Goal: Task Accomplishment & Management: Complete application form

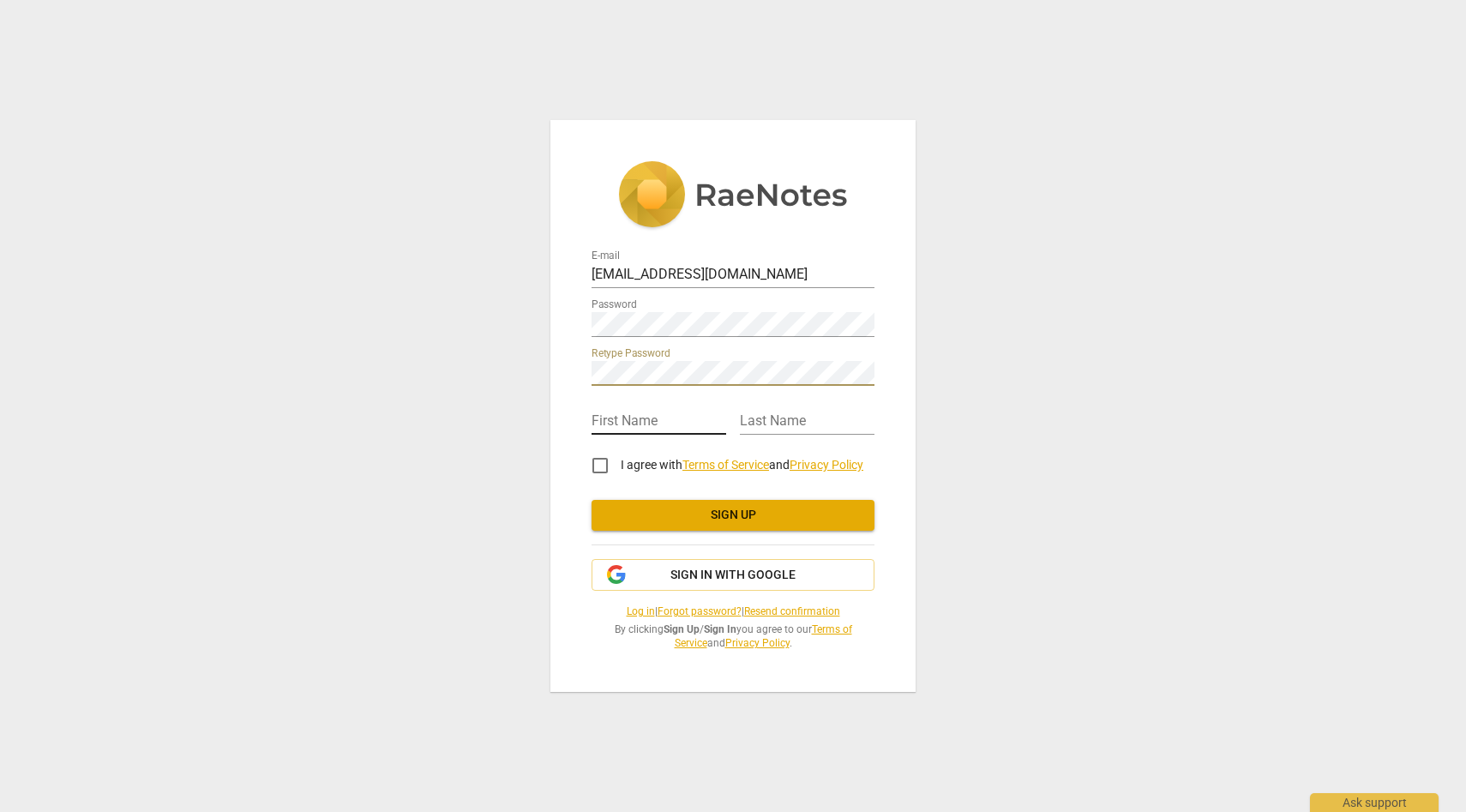
click at [669, 415] on input "text" at bounding box center [659, 422] width 135 height 25
type input "[PERSON_NAME]"
click at [595, 470] on input "I agree with Terms of Service and Privacy Policy" at bounding box center [600, 465] width 41 height 41
checkbox input "true"
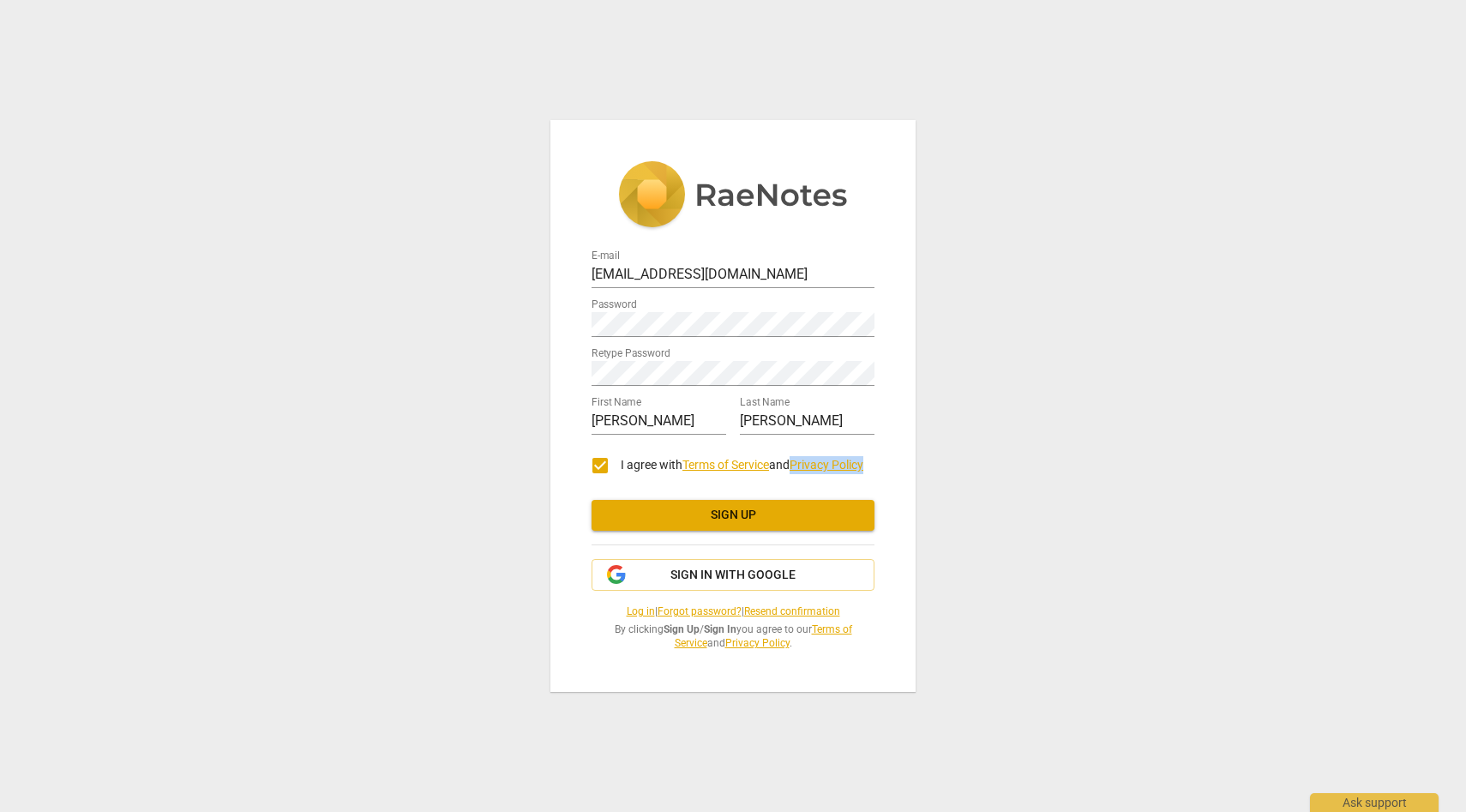
click at [761, 516] on span "Sign up" at bounding box center [733, 515] width 255 height 17
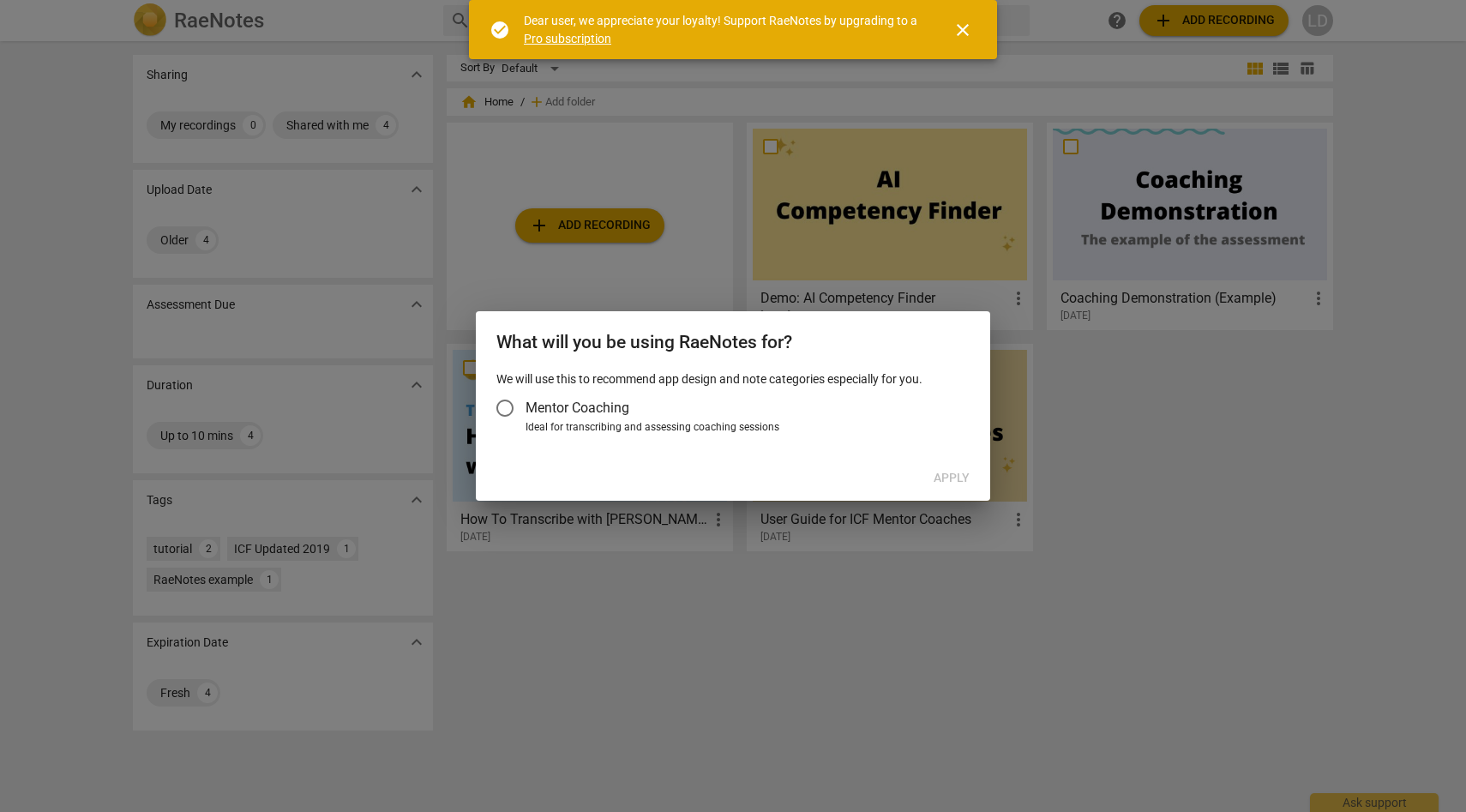
click at [596, 414] on span "Mentor Coaching" at bounding box center [578, 408] width 104 height 20
click at [525, 414] on input "Mentor Coaching" at bounding box center [505, 408] width 41 height 41
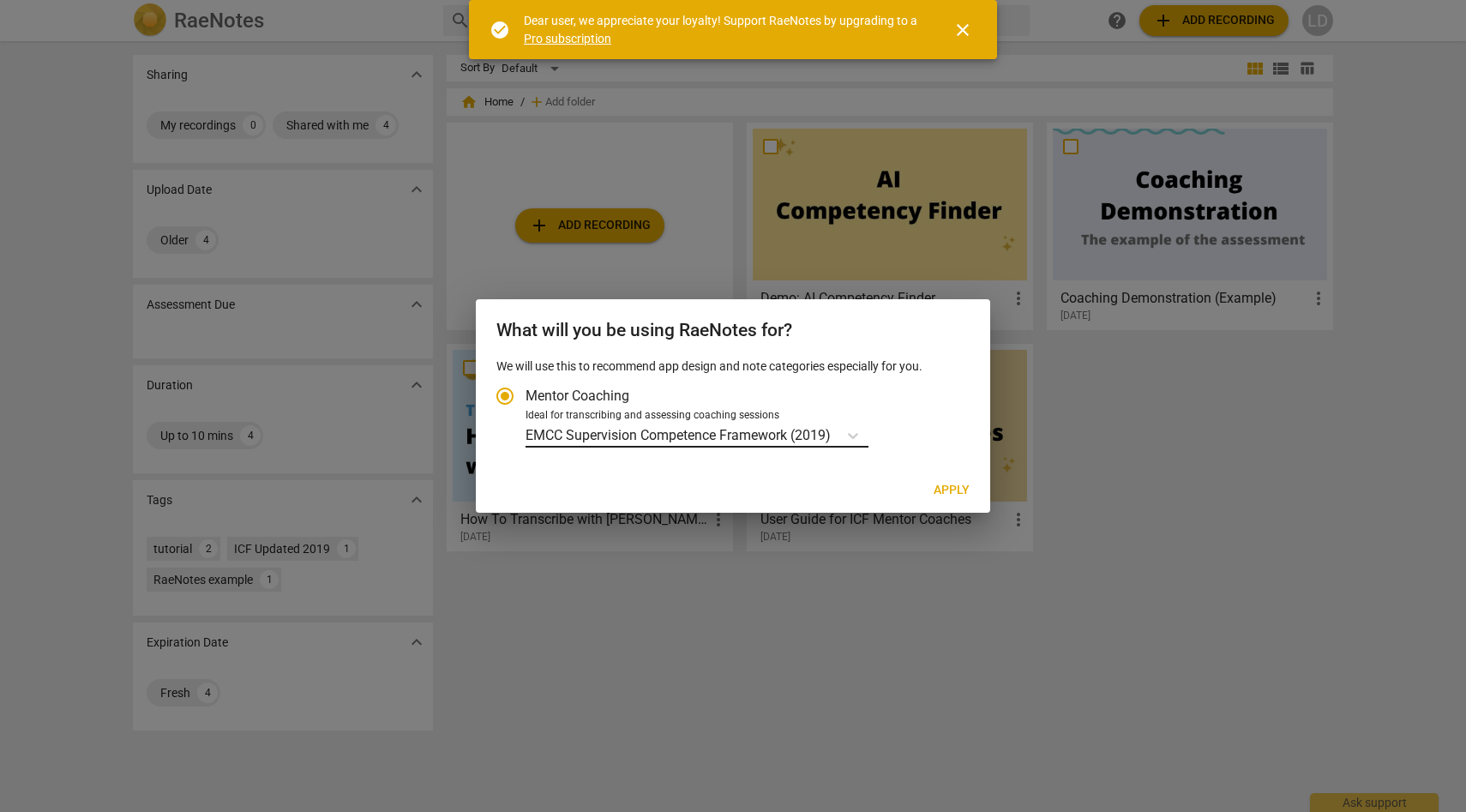
click at [825, 428] on p "EMCC Supervision Competence Framework (2019)" at bounding box center [678, 435] width 305 height 20
click at [0, 0] on input "Ideal for transcribing and assessing coaching sessions EMCC Supervision Compete…" at bounding box center [0, 0] width 0 height 0
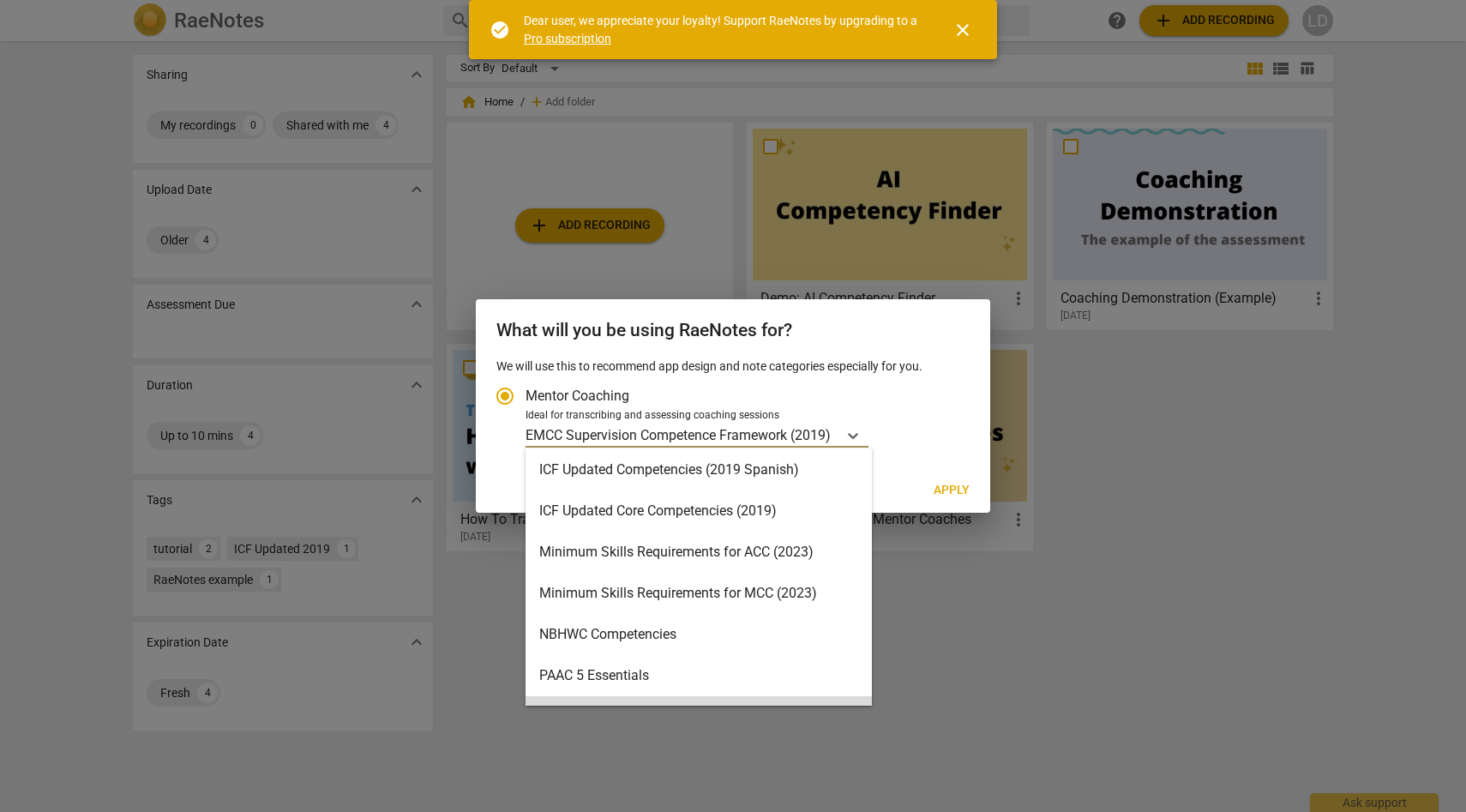
scroll to position [408, 0]
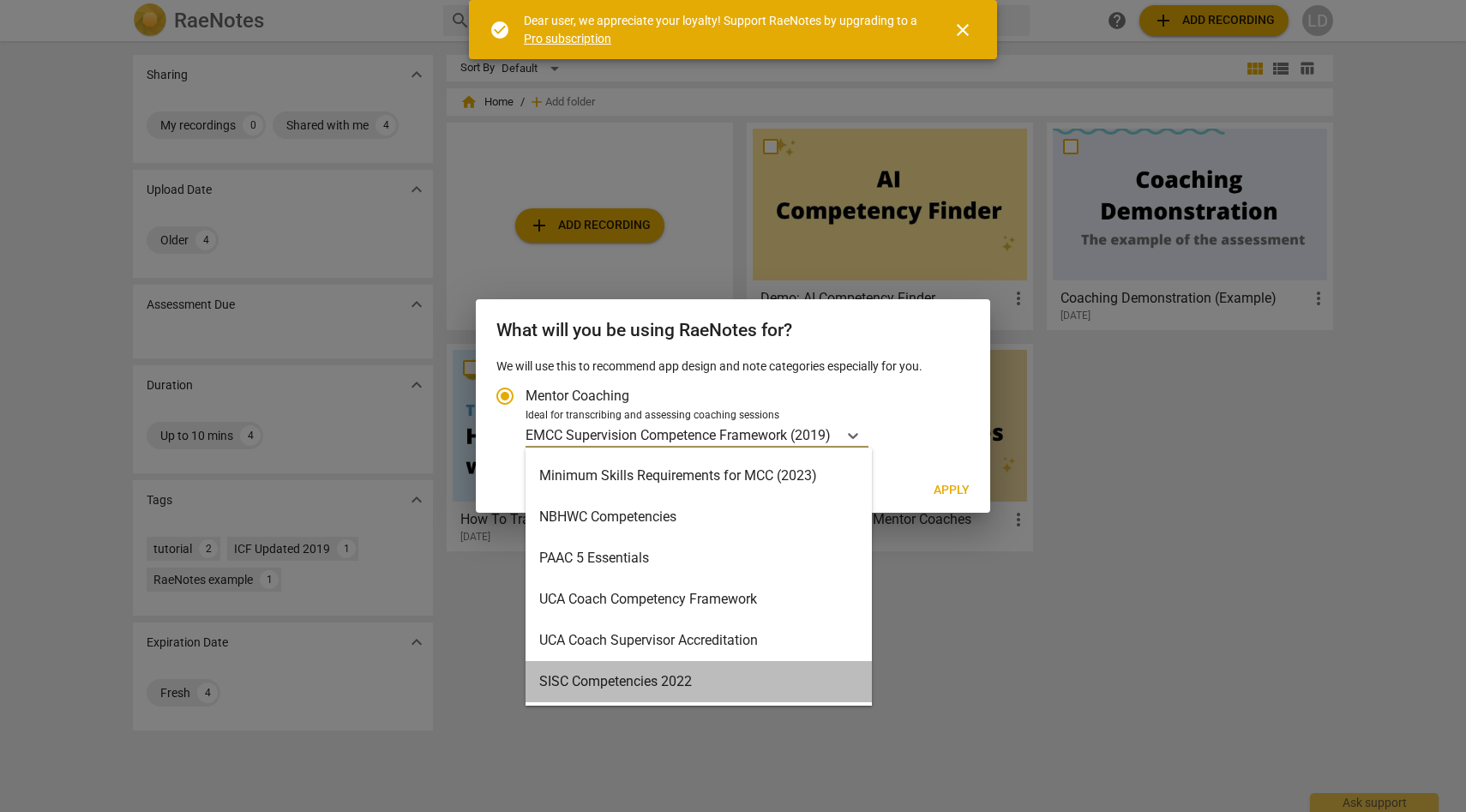
click at [762, 681] on div "SISC Competencies 2022" at bounding box center [699, 682] width 347 height 41
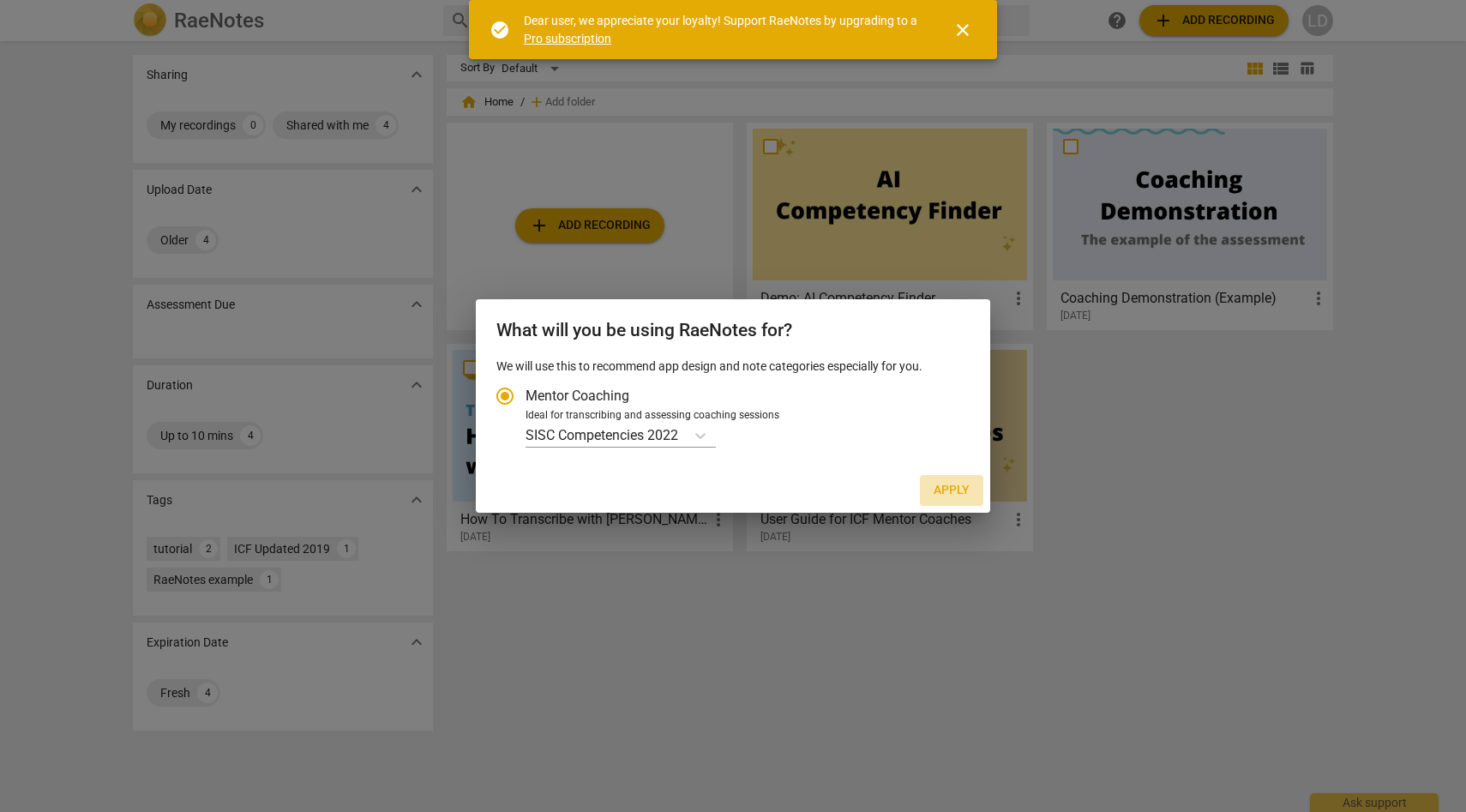
click at [949, 488] on span "Apply" at bounding box center [952, 490] width 36 height 17
radio input "false"
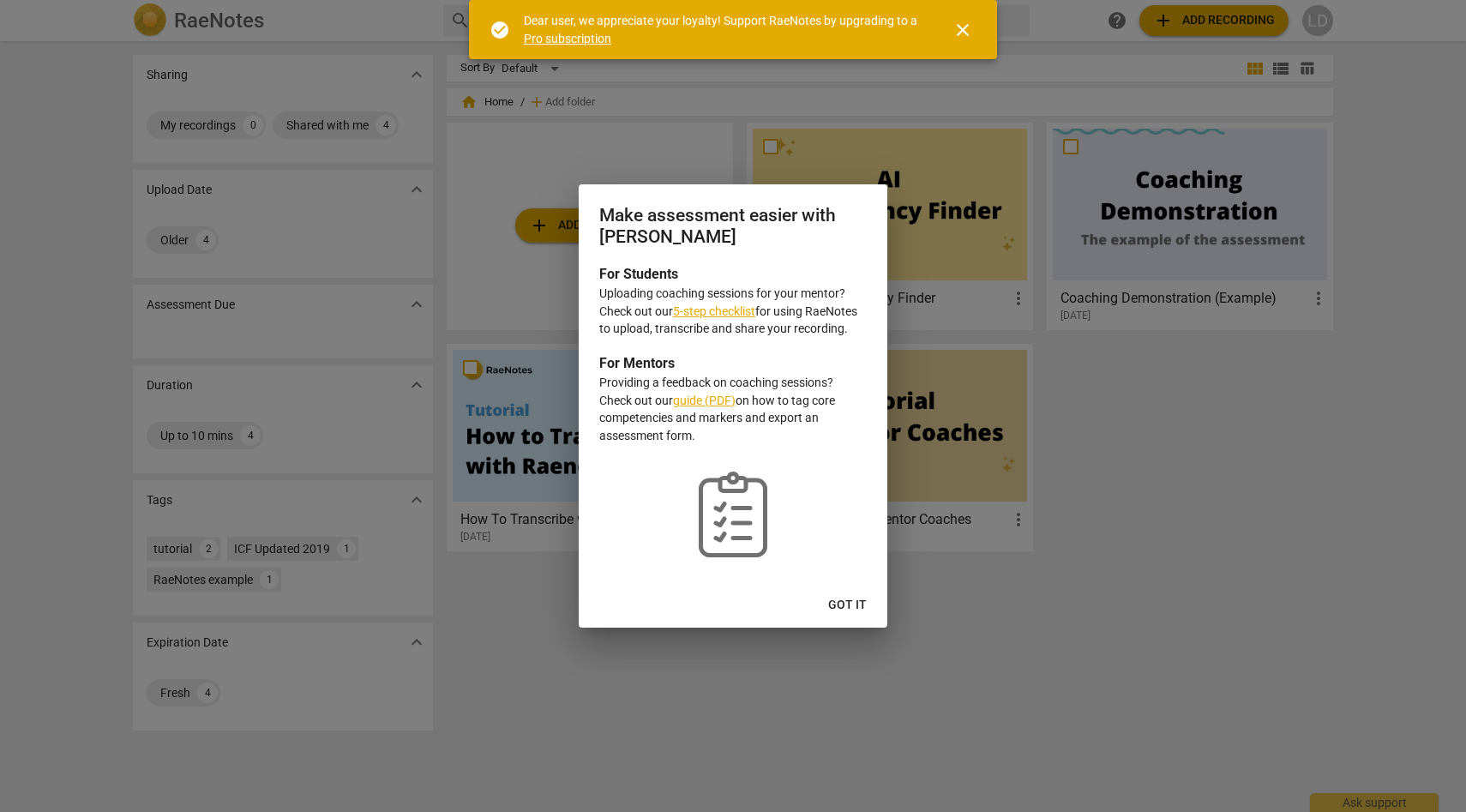
click at [846, 607] on span "Got it" at bounding box center [847, 605] width 39 height 17
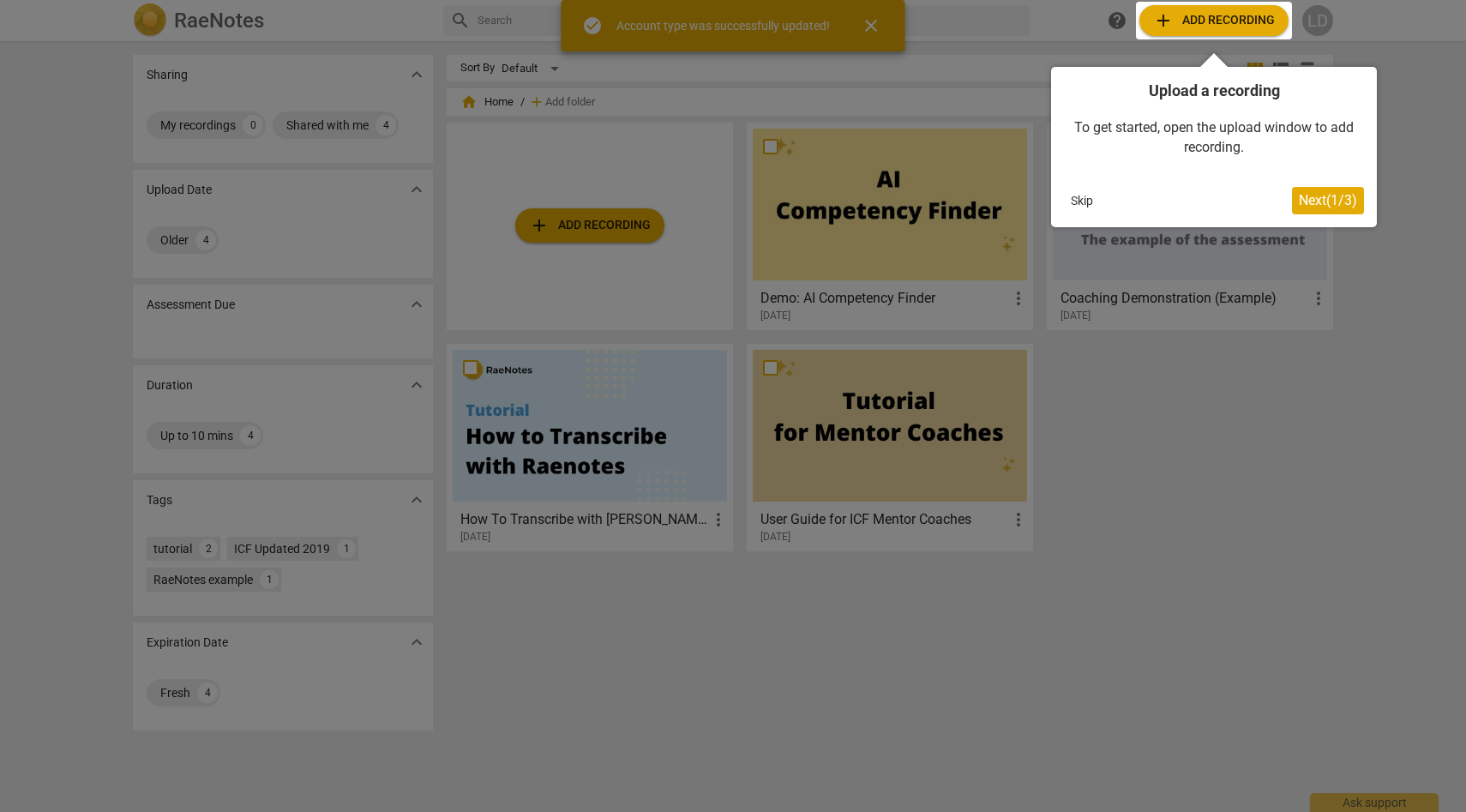
click at [1338, 211] on button "Next ( 1 / 3 )" at bounding box center [1329, 200] width 72 height 28
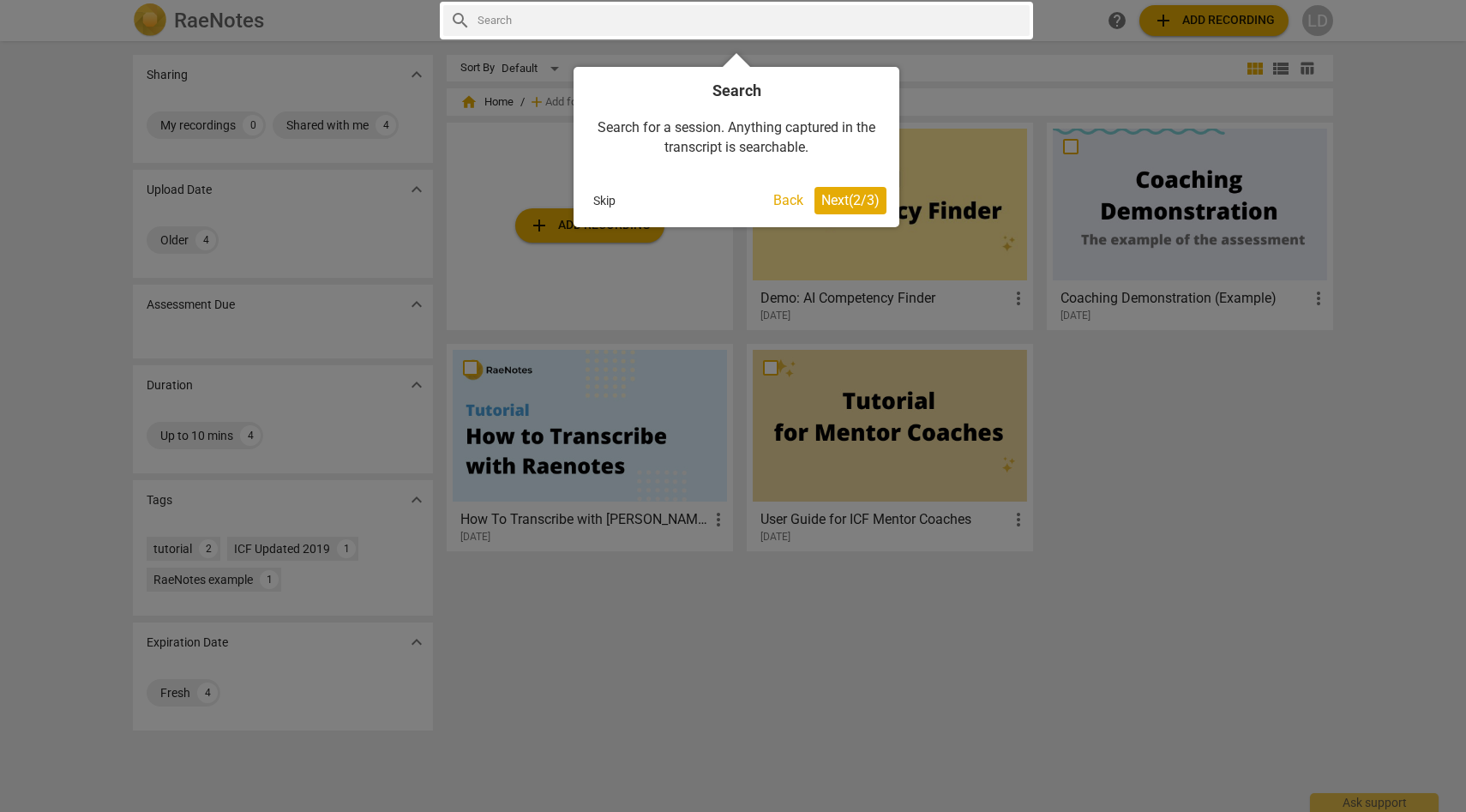
click at [857, 202] on span "Next ( 2 / 3 )" at bounding box center [851, 200] width 58 height 16
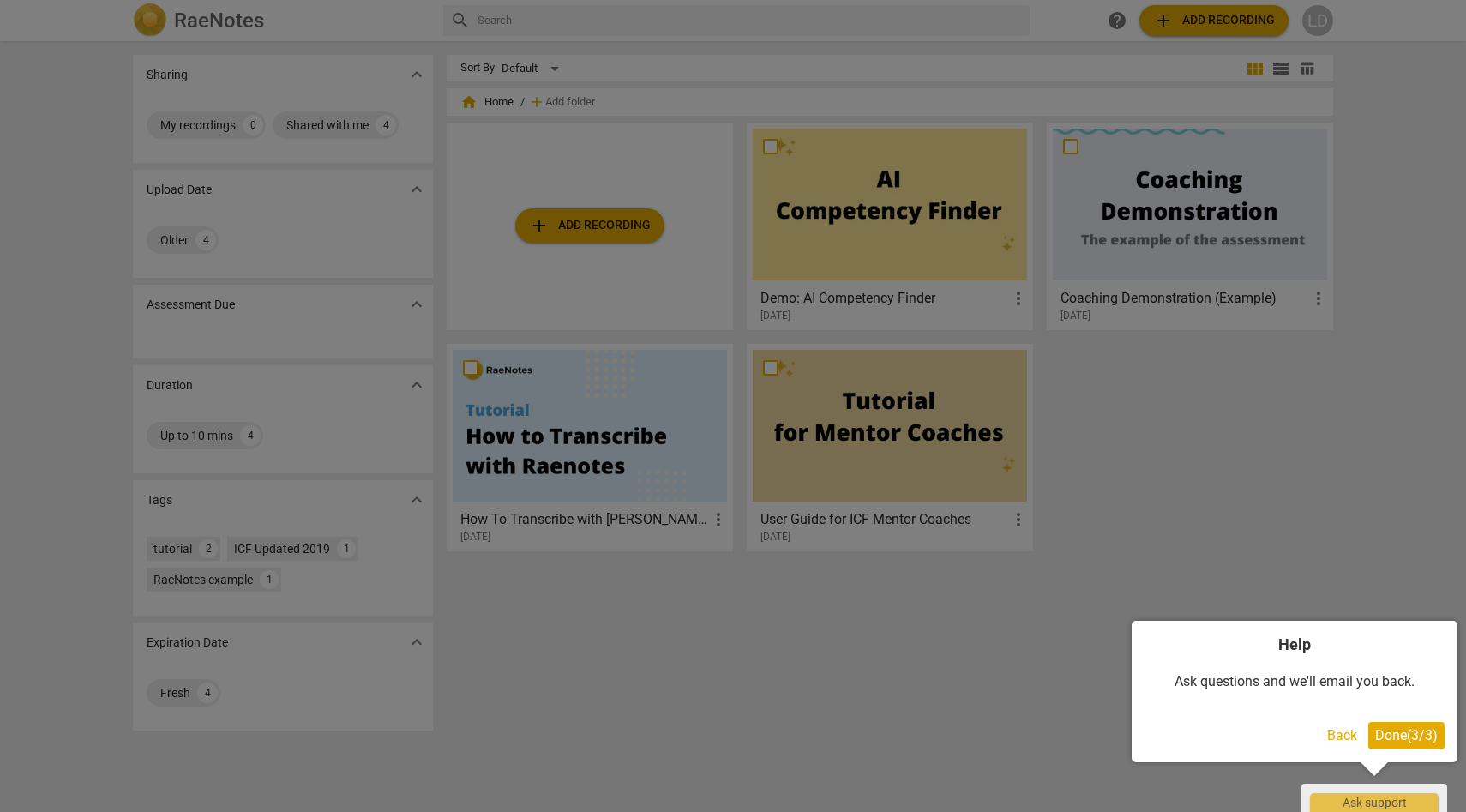
click at [1411, 737] on span "Done ( 3 / 3 )" at bounding box center [1407, 736] width 63 height 16
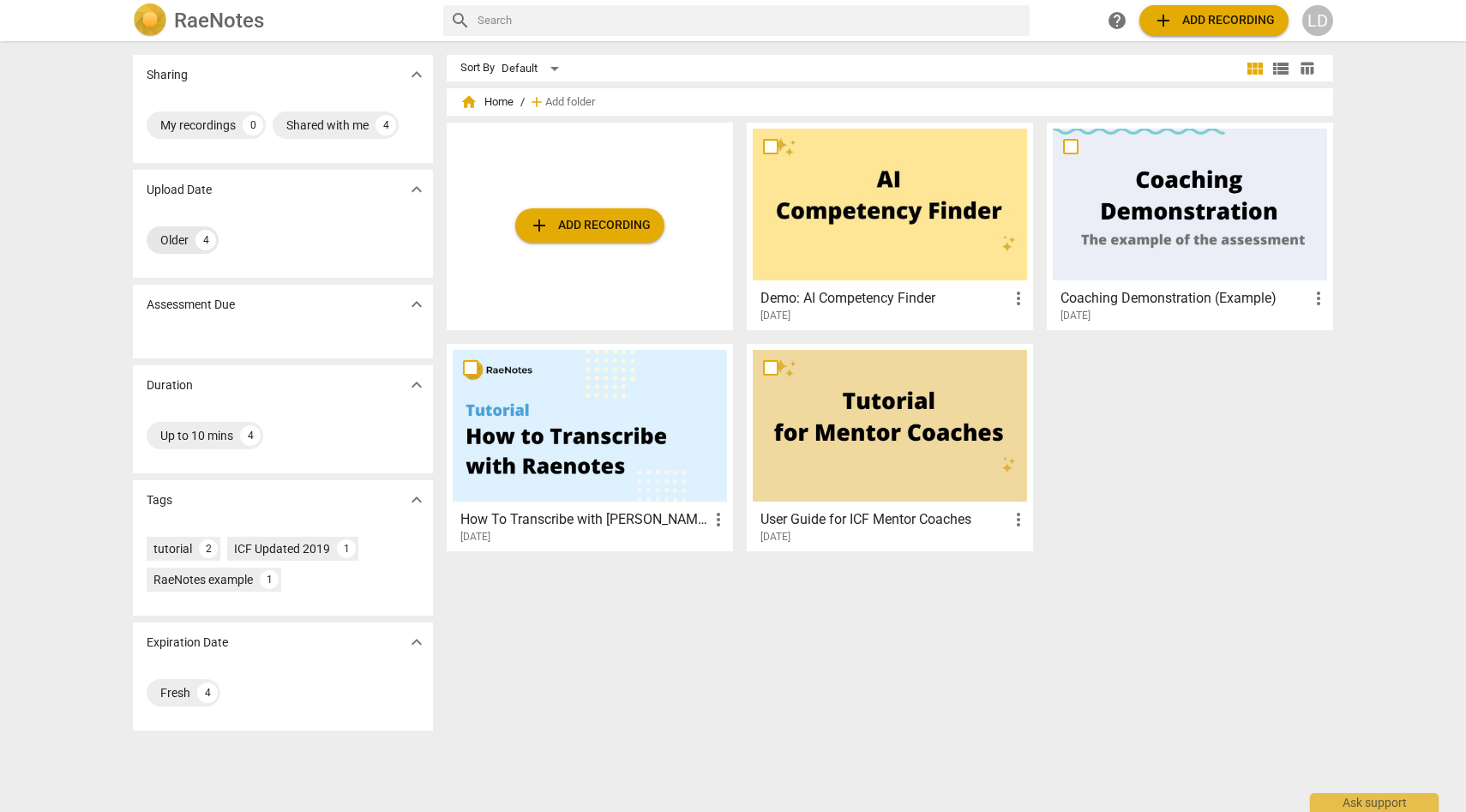
click at [189, 243] on div "Older 4" at bounding box center [182, 240] width 72 height 28
click at [241, 445] on div "Up to 10 mins 4" at bounding box center [205, 436] width 117 height 28
